Goal: Check status: Check status

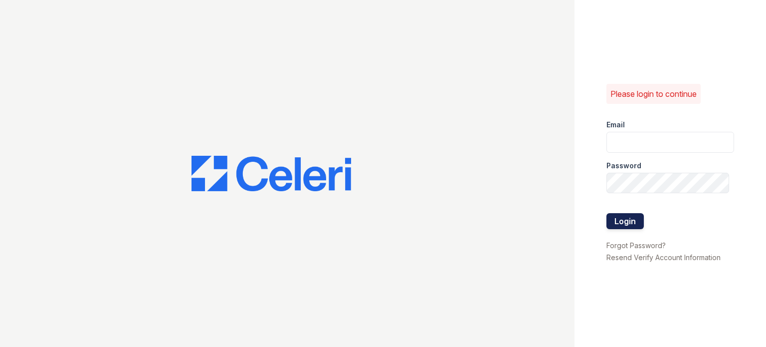
type input "[DOMAIN_NAME][EMAIL_ADDRESS][DOMAIN_NAME]"
click at [631, 226] on button "Login" at bounding box center [625, 221] width 37 height 16
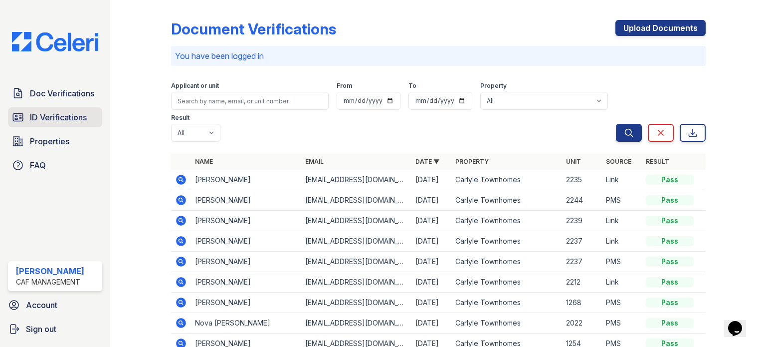
click at [40, 115] on span "ID Verifications" at bounding box center [58, 117] width 57 height 12
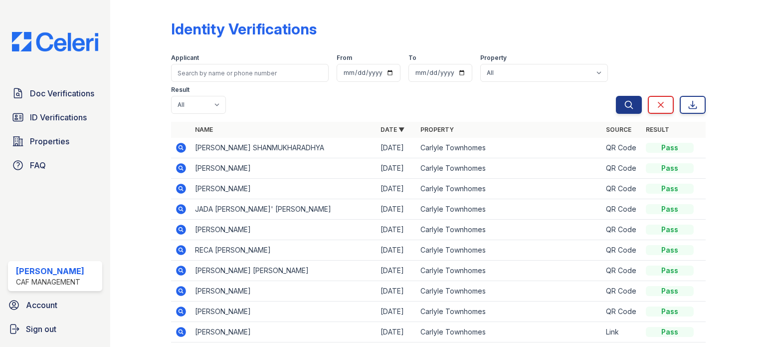
click at [180, 148] on icon at bounding box center [180, 147] width 2 height 2
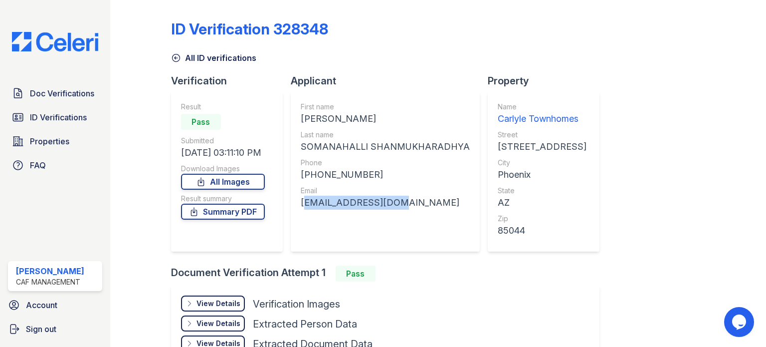
drag, startPoint x: 405, startPoint y: 203, endPoint x: 294, endPoint y: 199, distance: 111.3
click at [294, 199] on div "First name RAVISHA Last name SOMANAHALLI SHANMUKHARADHYA Phone +16232680924 Ema…" at bounding box center [385, 172] width 189 height 160
copy div "aradhya4@gmail.com"
click at [53, 119] on span "ID Verifications" at bounding box center [58, 117] width 57 height 12
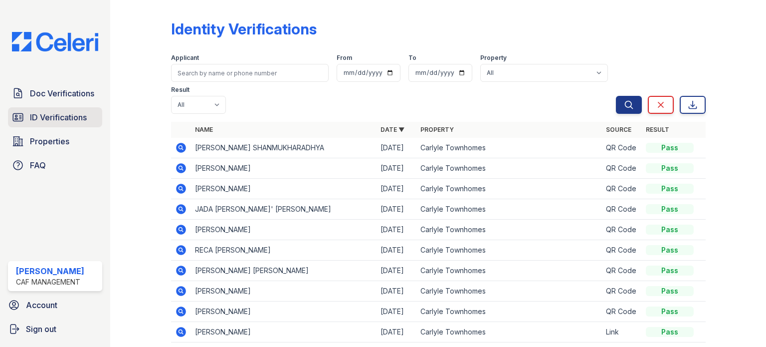
click at [64, 119] on span "ID Verifications" at bounding box center [58, 117] width 57 height 12
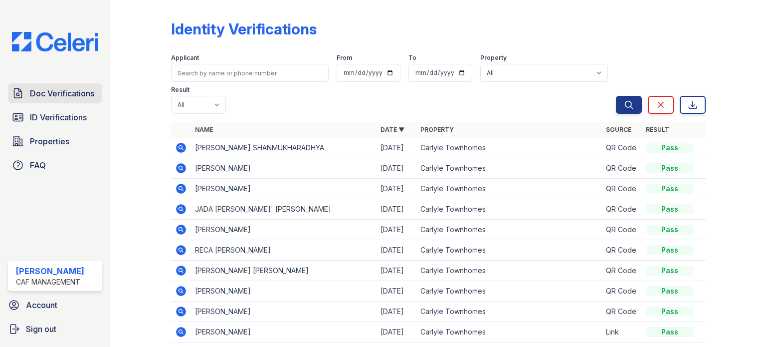
click at [66, 98] on span "Doc Verifications" at bounding box center [62, 93] width 64 height 12
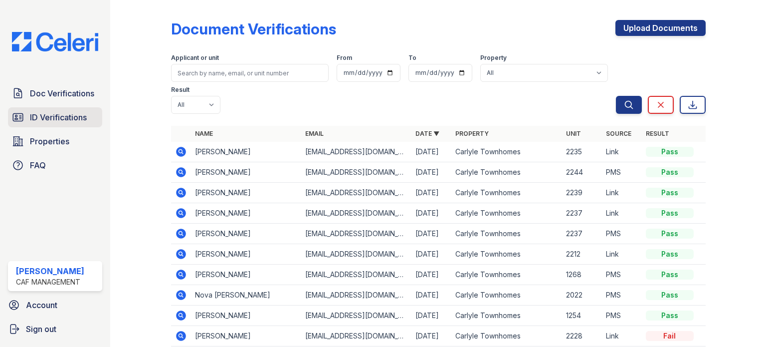
click at [71, 118] on span "ID Verifications" at bounding box center [58, 117] width 57 height 12
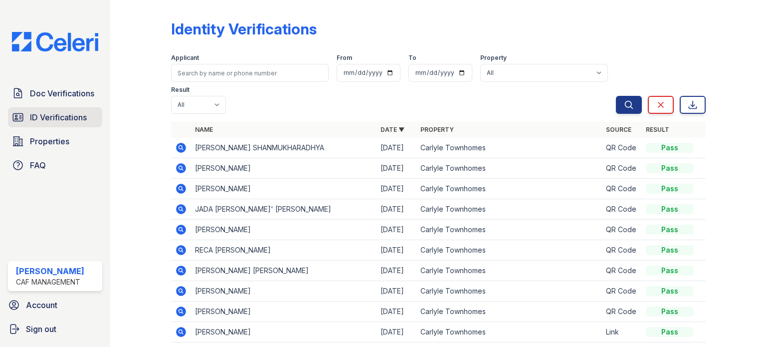
click at [35, 117] on span "ID Verifications" at bounding box center [58, 117] width 57 height 12
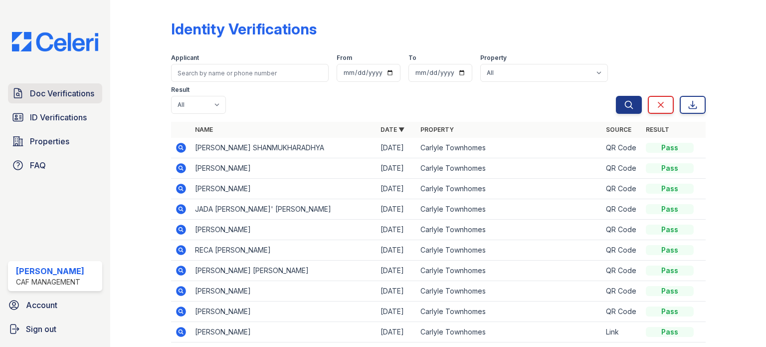
click at [65, 87] on span "Doc Verifications" at bounding box center [62, 93] width 64 height 12
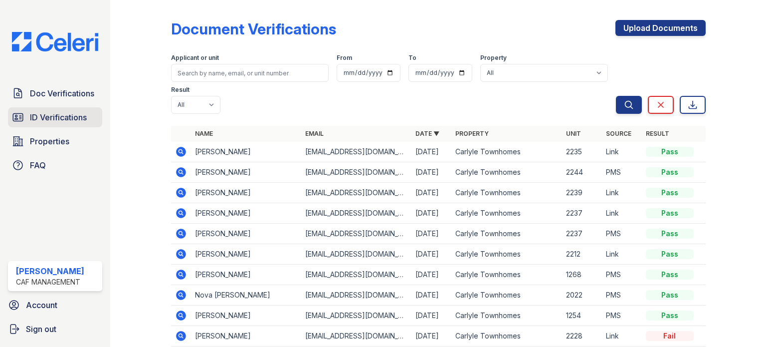
click at [58, 115] on span "ID Verifications" at bounding box center [58, 117] width 57 height 12
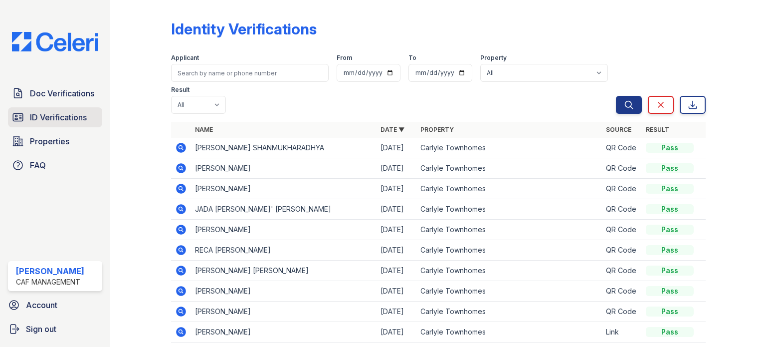
click at [74, 119] on span "ID Verifications" at bounding box center [58, 117] width 57 height 12
click at [57, 117] on span "ID Verifications" at bounding box center [58, 117] width 57 height 12
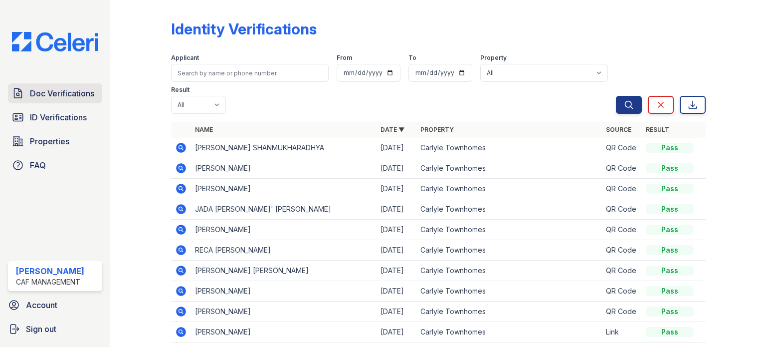
click at [53, 97] on span "Doc Verifications" at bounding box center [62, 93] width 64 height 12
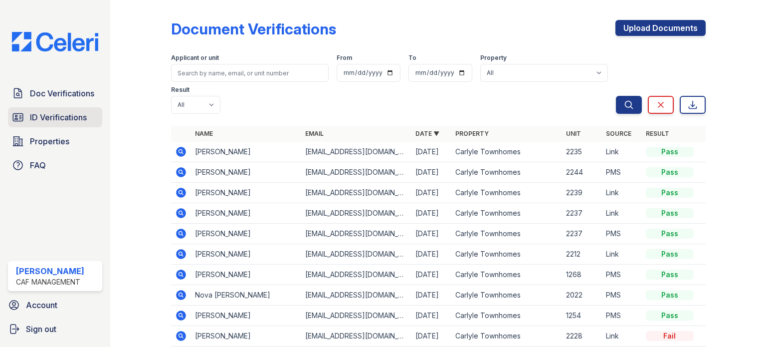
click at [53, 118] on span "ID Verifications" at bounding box center [58, 117] width 57 height 12
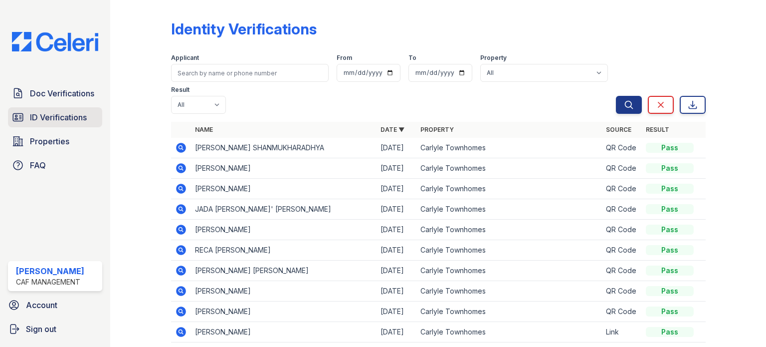
click at [70, 119] on span "ID Verifications" at bounding box center [58, 117] width 57 height 12
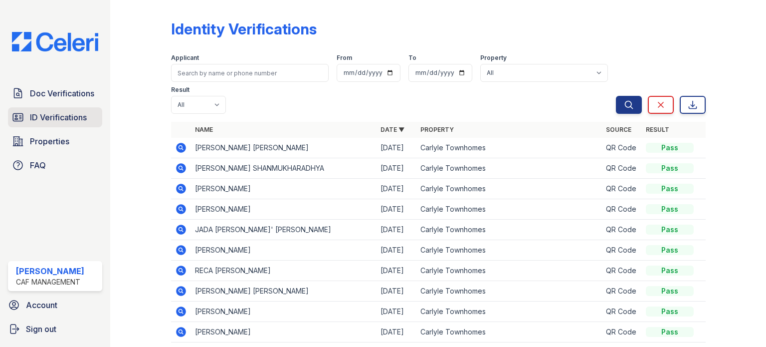
click at [57, 120] on span "ID Verifications" at bounding box center [58, 117] width 57 height 12
click at [46, 116] on span "ID Verifications" at bounding box center [58, 117] width 57 height 12
click at [180, 145] on icon at bounding box center [181, 148] width 12 height 12
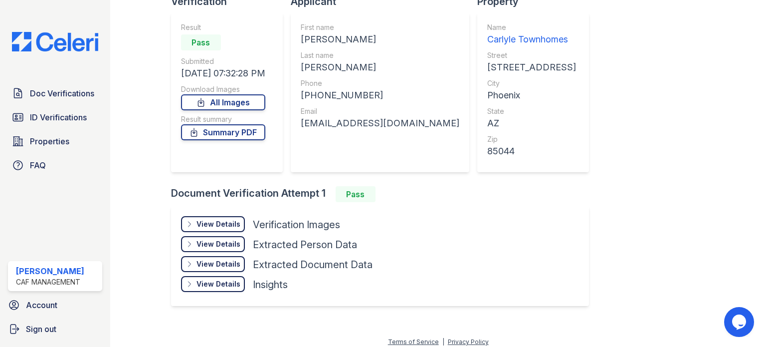
scroll to position [84, 0]
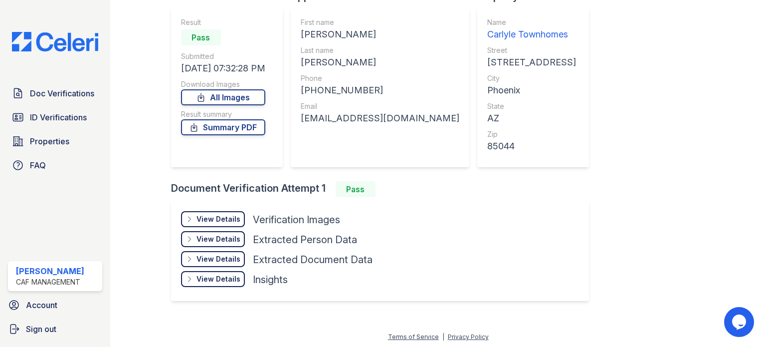
click at [221, 218] on div "View Details" at bounding box center [219, 219] width 44 height 10
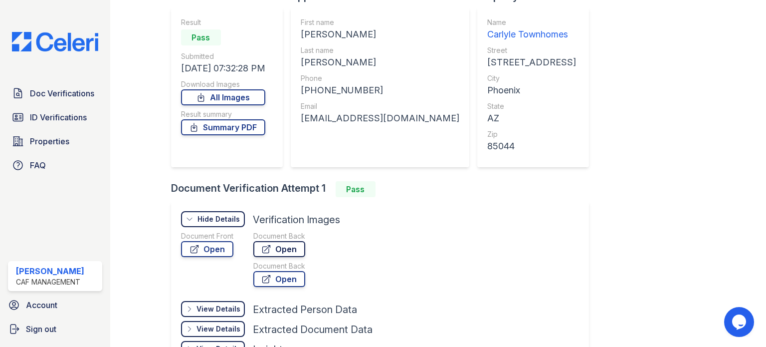
click at [285, 249] on link "Open" at bounding box center [279, 249] width 52 height 16
click at [212, 253] on link "Open" at bounding box center [207, 249] width 52 height 16
